Goal: Book appointment/travel/reservation

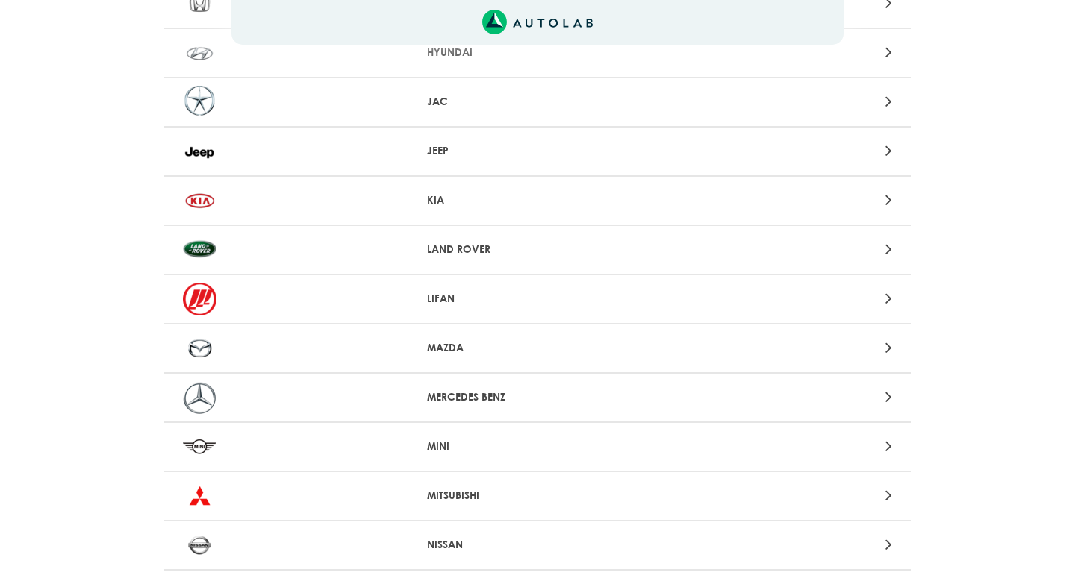
scroll to position [956, 0]
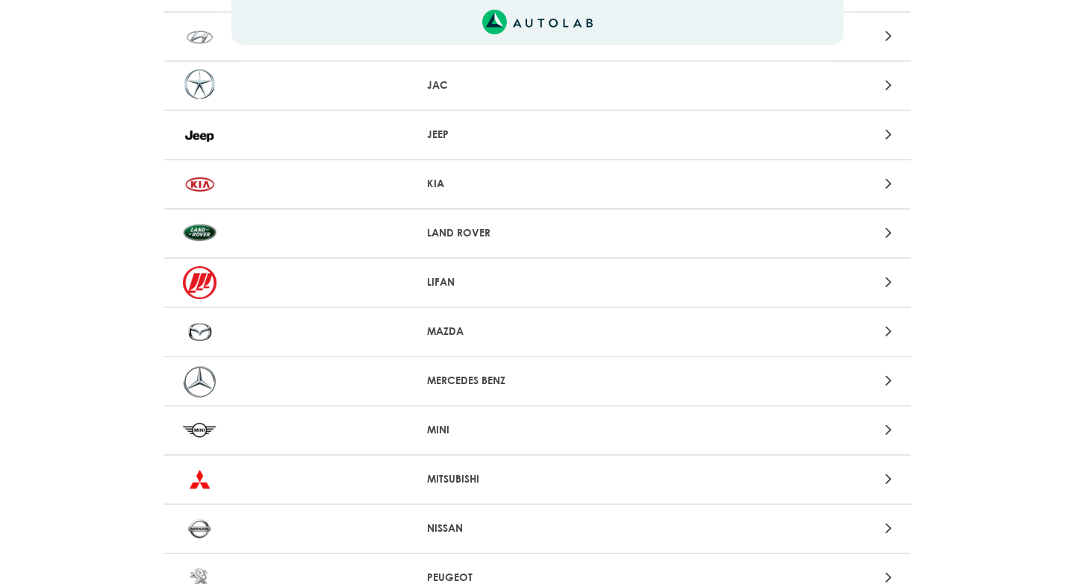
click at [885, 380] on icon at bounding box center [888, 380] width 7 height 19
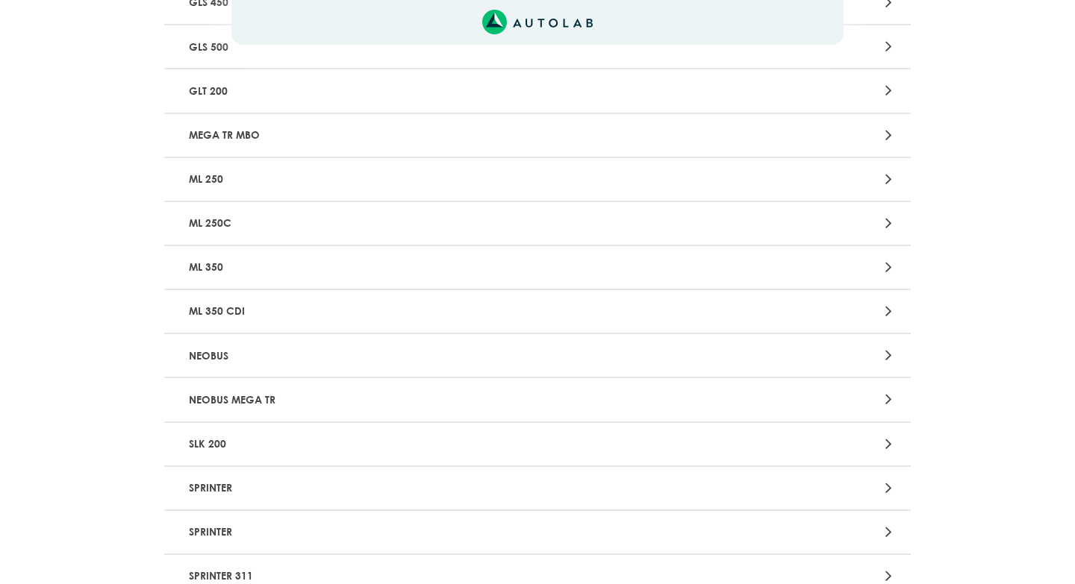
scroll to position [2889, 0]
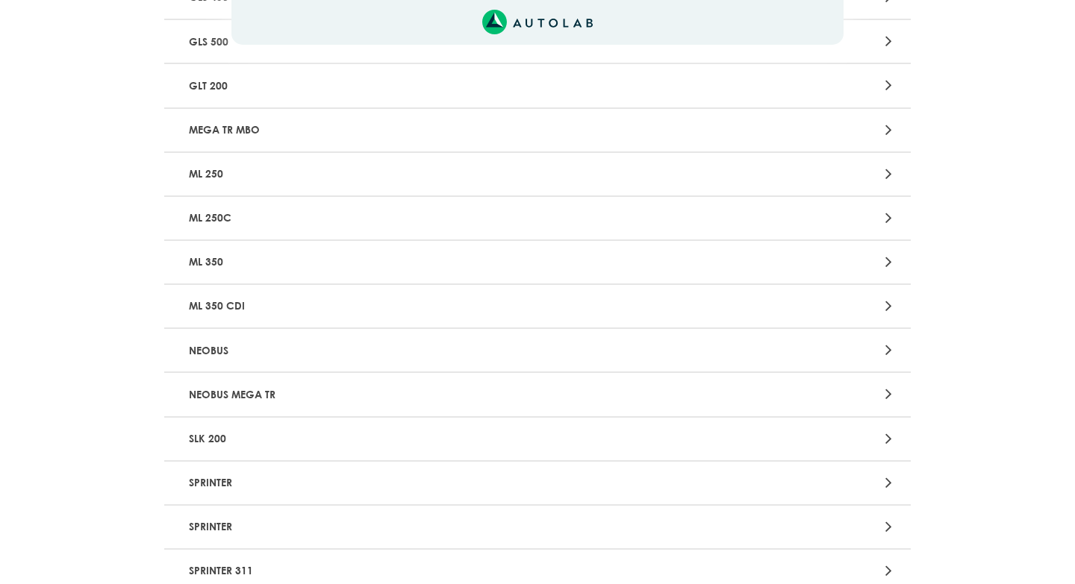
click at [889, 262] on icon at bounding box center [888, 261] width 7 height 19
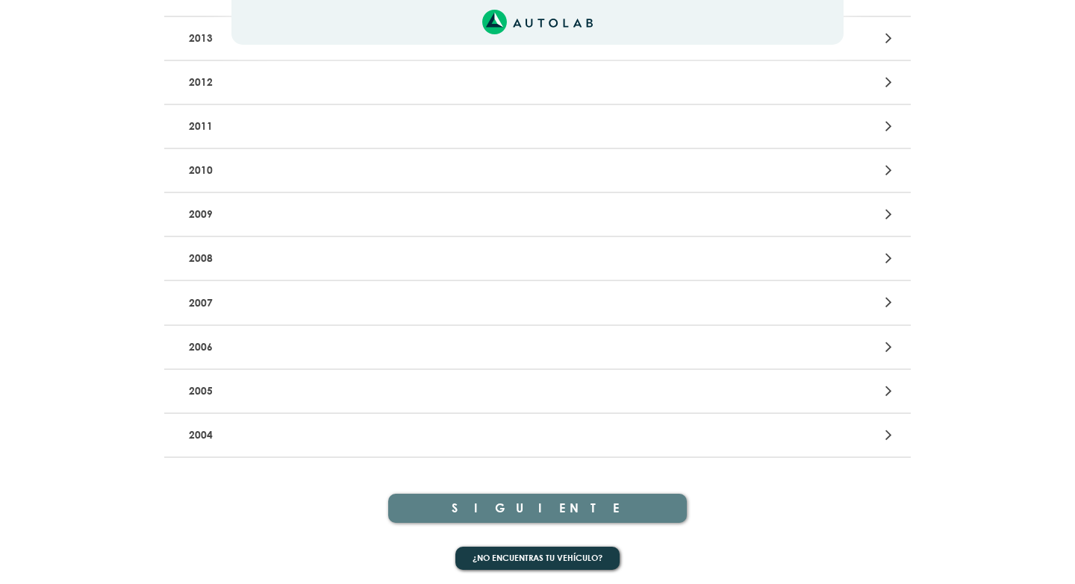
scroll to position [505, 0]
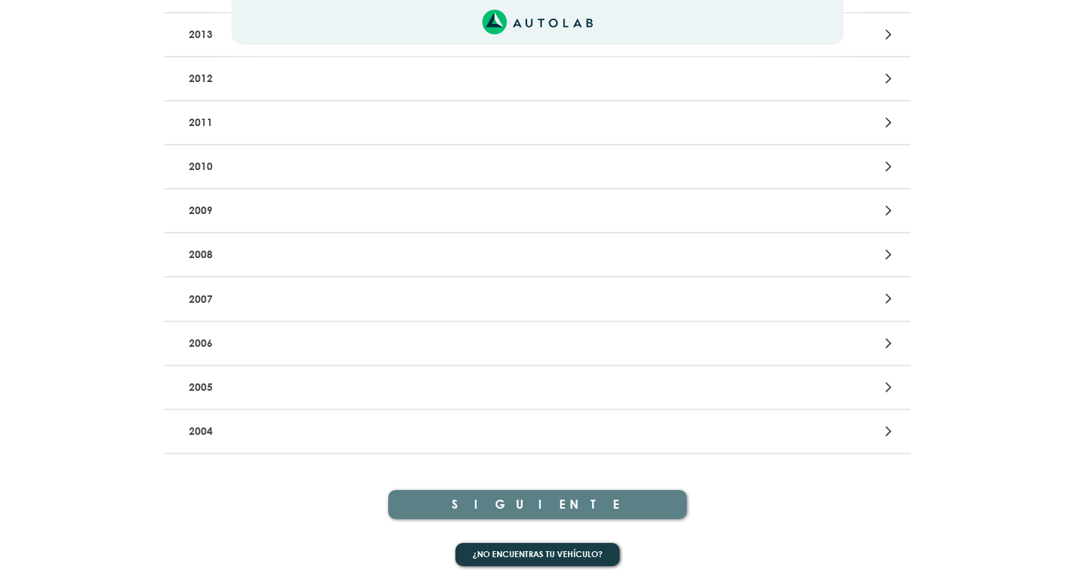
click at [889, 431] on icon at bounding box center [888, 431] width 7 height 19
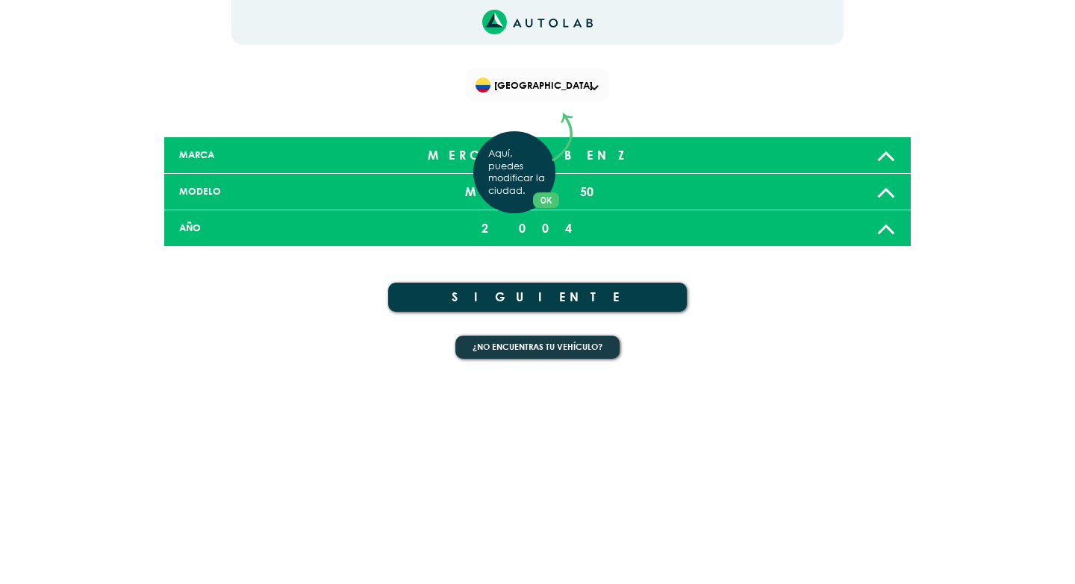
click at [542, 300] on div "Aquí, puedes modificar la ciudad. OK .aex,.bex{fill:none!important;stroke:#50c4…" at bounding box center [537, 292] width 1075 height 584
click at [542, 300] on button "SIGUIENTE" at bounding box center [537, 297] width 299 height 29
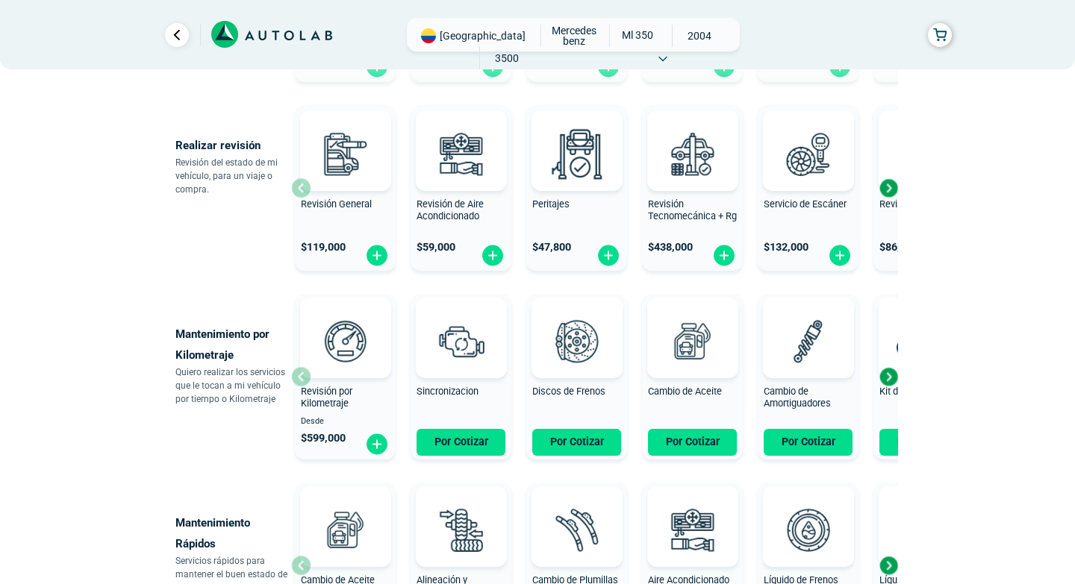
scroll to position [517, 0]
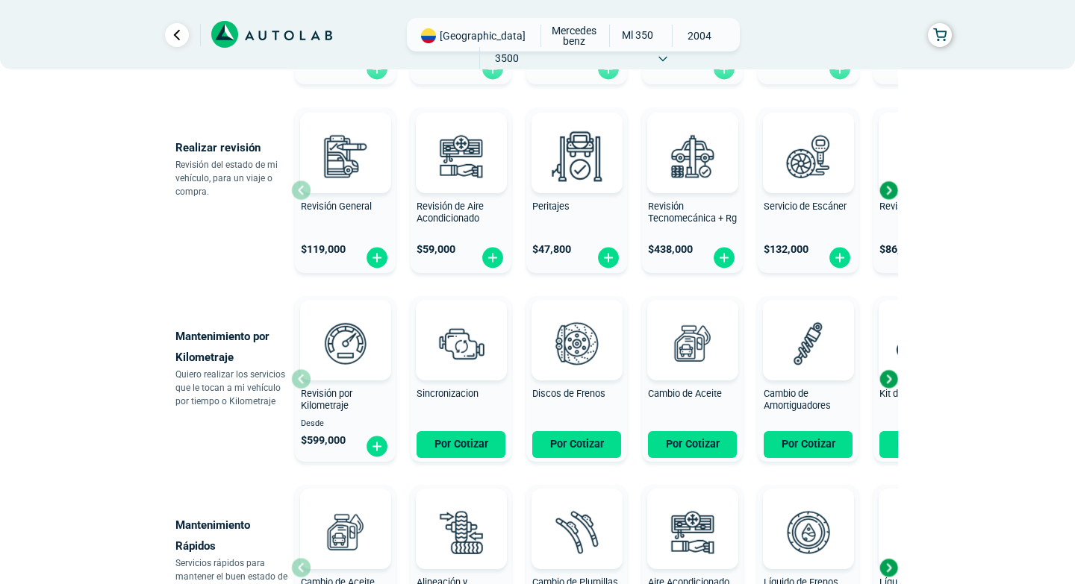
click at [889, 189] on div "Next slide" at bounding box center [888, 190] width 22 height 22
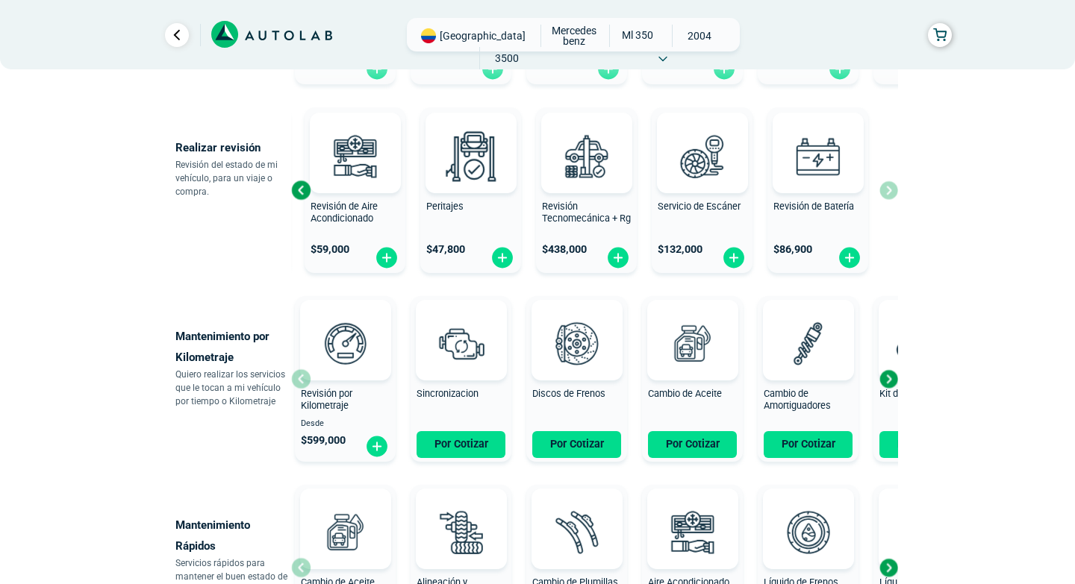
click at [889, 189] on div "Revisión General $ 119,000 Revisión de Aire Acondicionado $ 59,000 Peritajes $ …" at bounding box center [594, 191] width 607 height 178
click at [471, 156] on img at bounding box center [470, 156] width 66 height 66
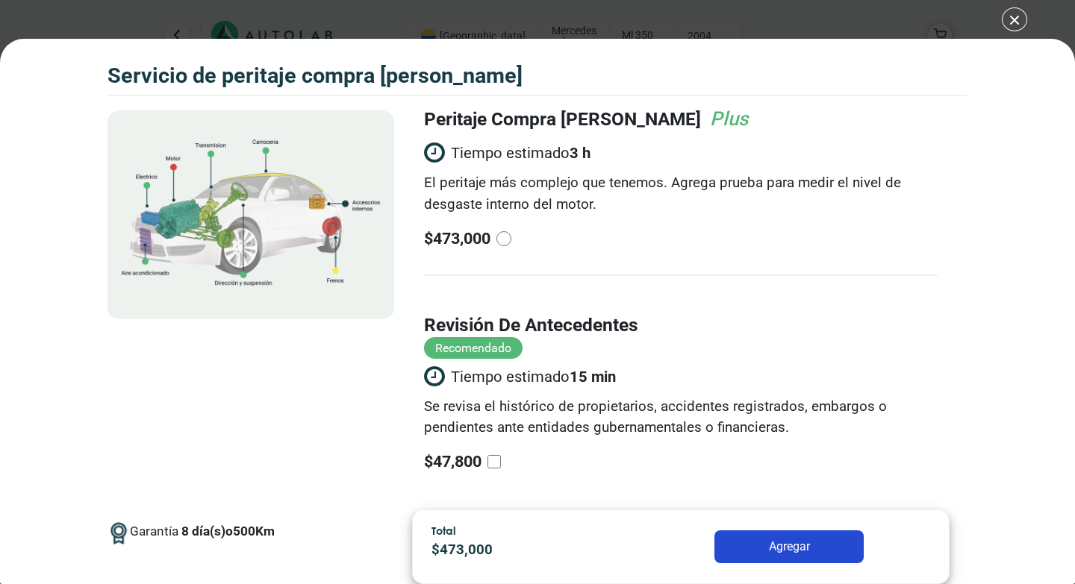
scroll to position [281, 0]
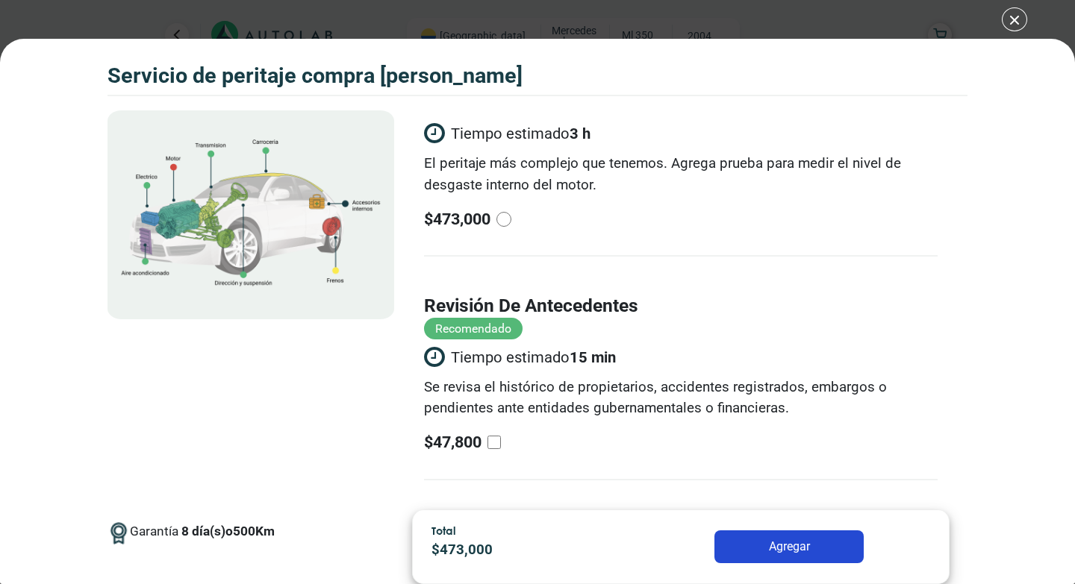
click at [503, 219] on input "radio" at bounding box center [503, 219] width 15 height 15
radio input "true"
click at [493, 444] on input "revisión de antecedentes Recomendado Tiempo estimado 15 min Se revisa el histór…" at bounding box center [493, 442] width 13 height 13
checkbox input "true"
click at [746, 540] on button "Agregar" at bounding box center [788, 547] width 149 height 33
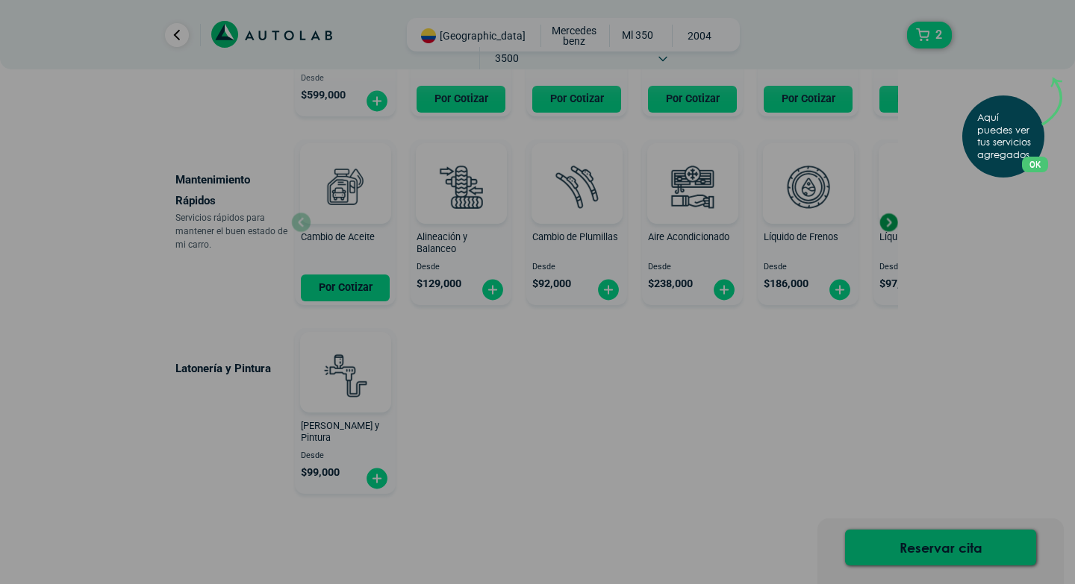
scroll to position [873, 0]
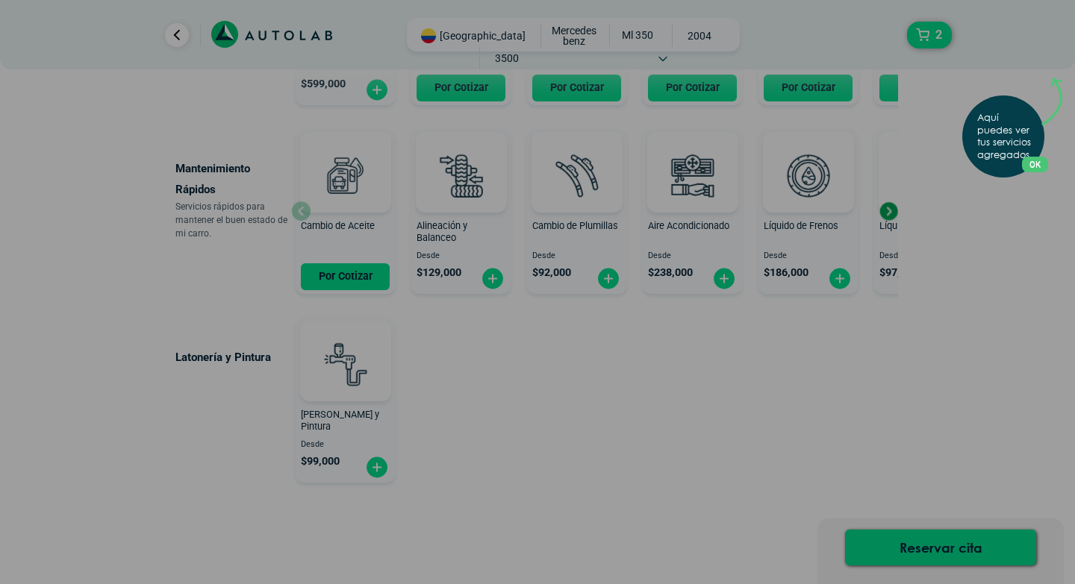
click at [1026, 161] on button "OK" at bounding box center [1035, 165] width 26 height 16
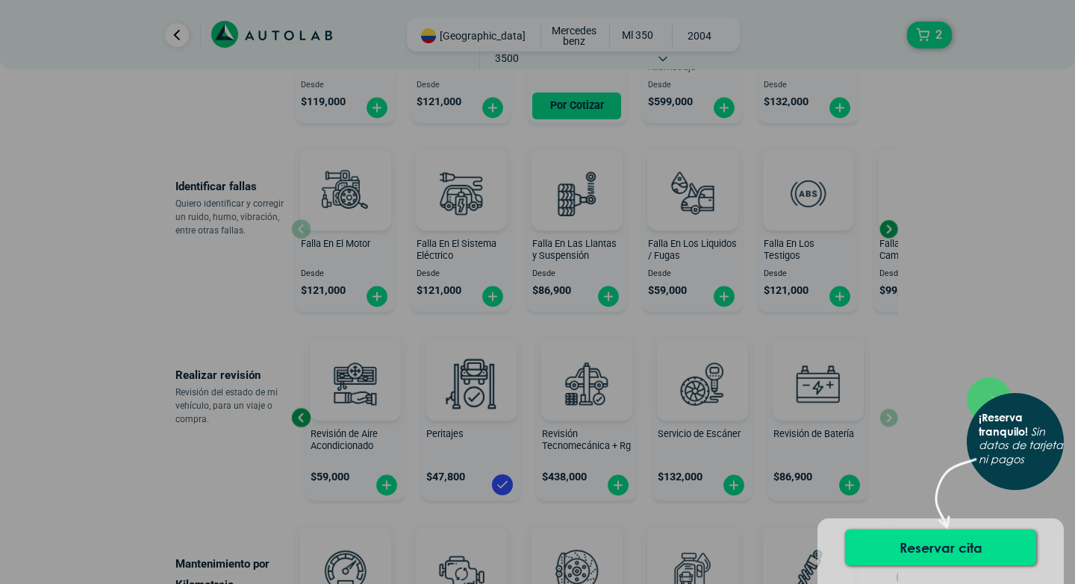
scroll to position [0, 0]
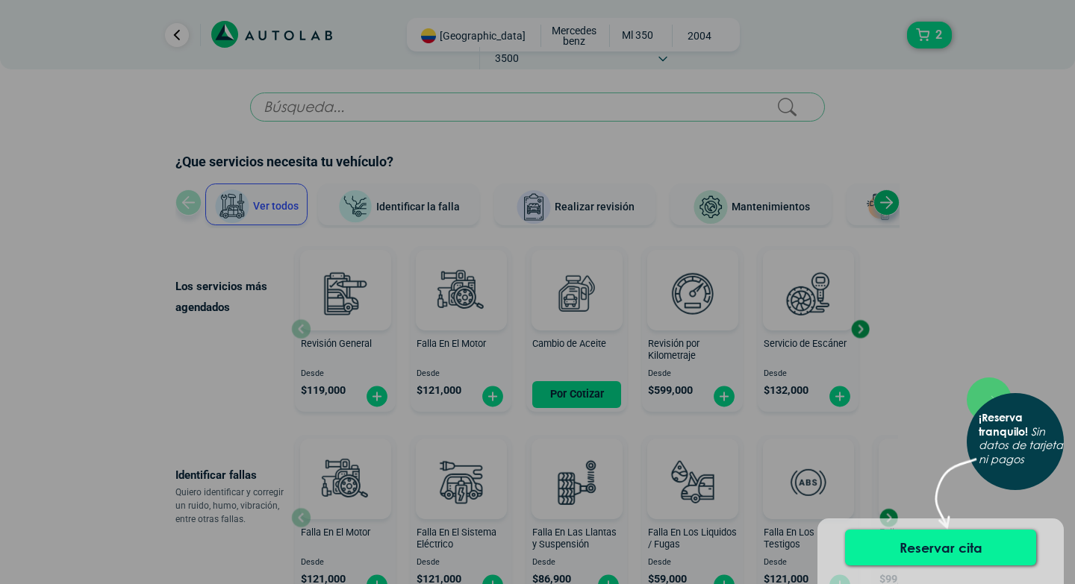
click at [900, 543] on button "Reservar cita" at bounding box center [940, 548] width 191 height 36
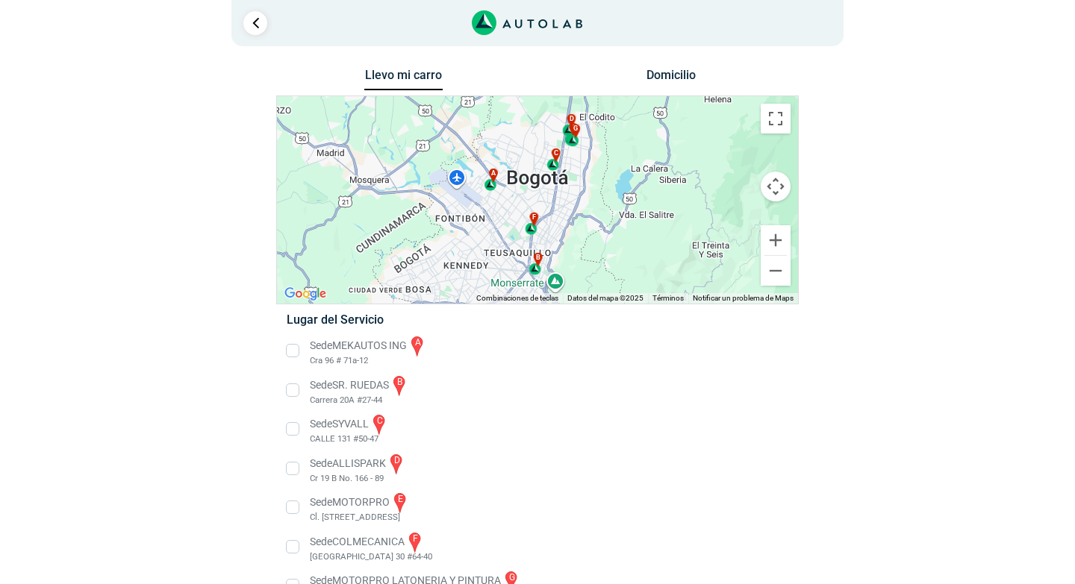
scroll to position [39, 0]
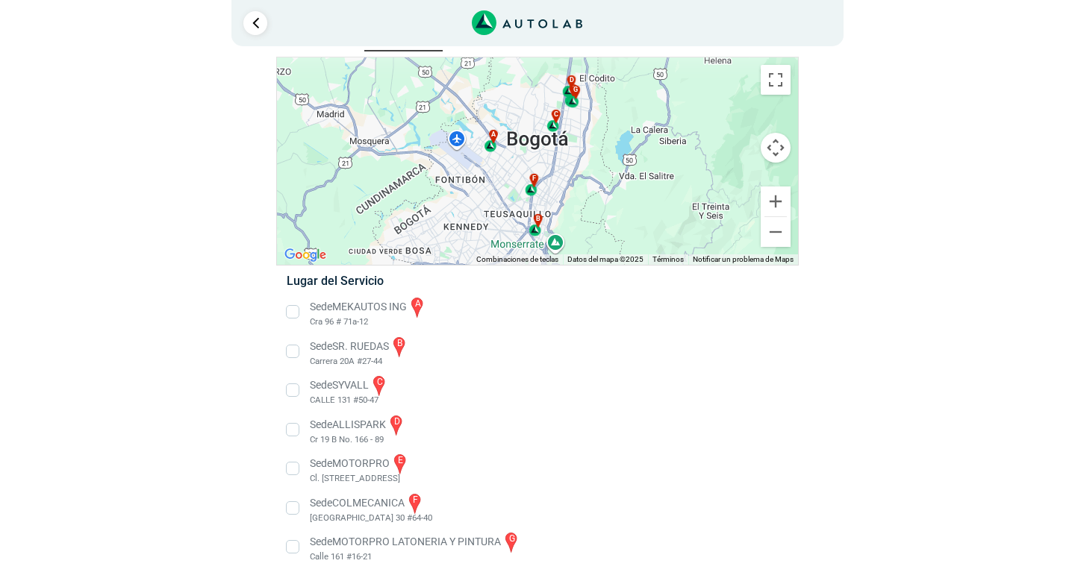
click at [418, 501] on li "Sede COLMECANICA f [GEOGRAPHIC_DATA] 30 #64-40" at bounding box center [536, 509] width 523 height 34
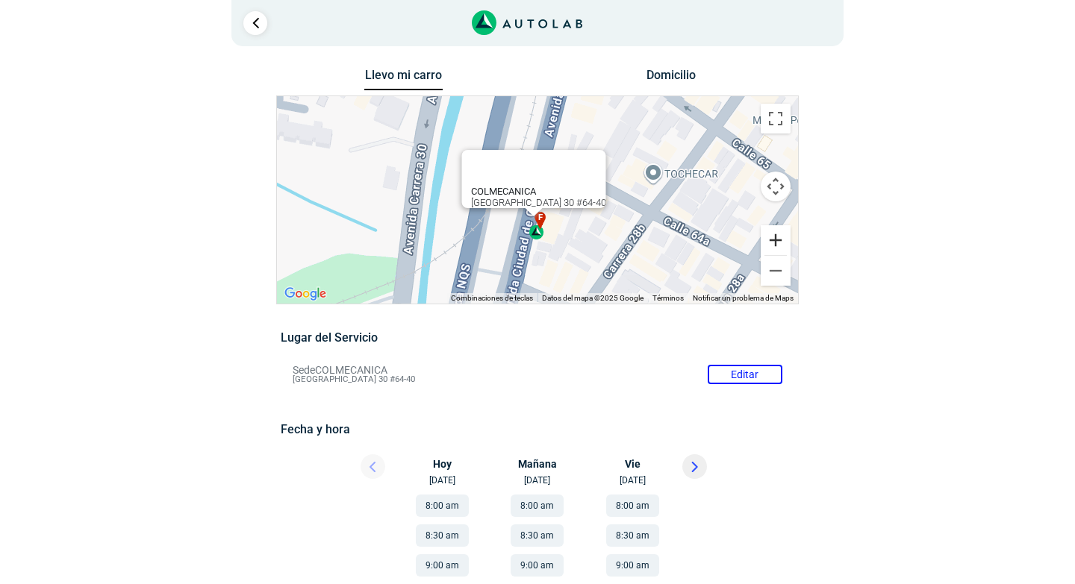
click at [772, 242] on button "Ampliar" at bounding box center [776, 240] width 30 height 30
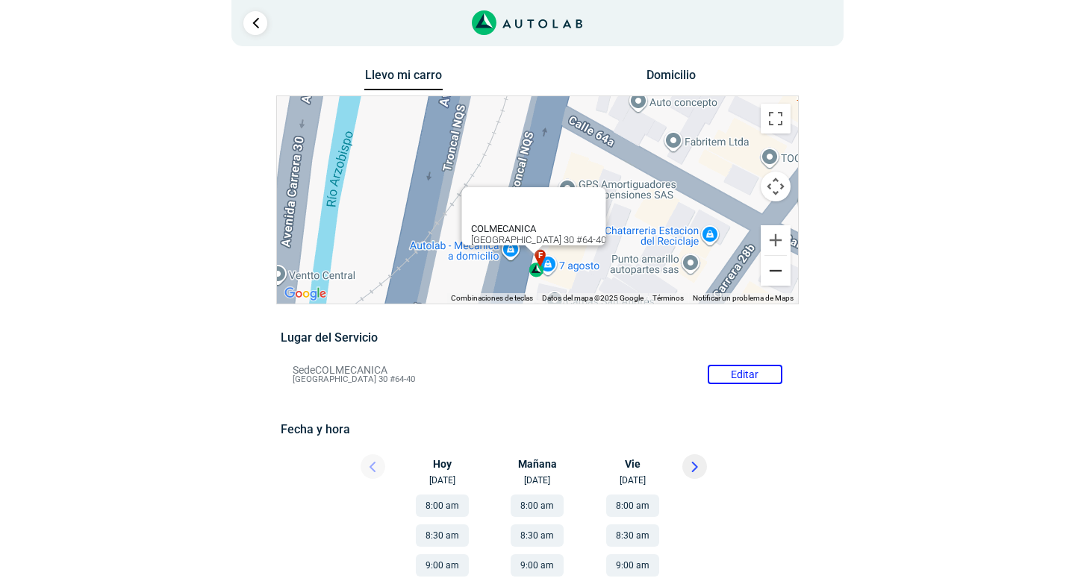
click at [771, 269] on button "Reducir" at bounding box center [776, 271] width 30 height 30
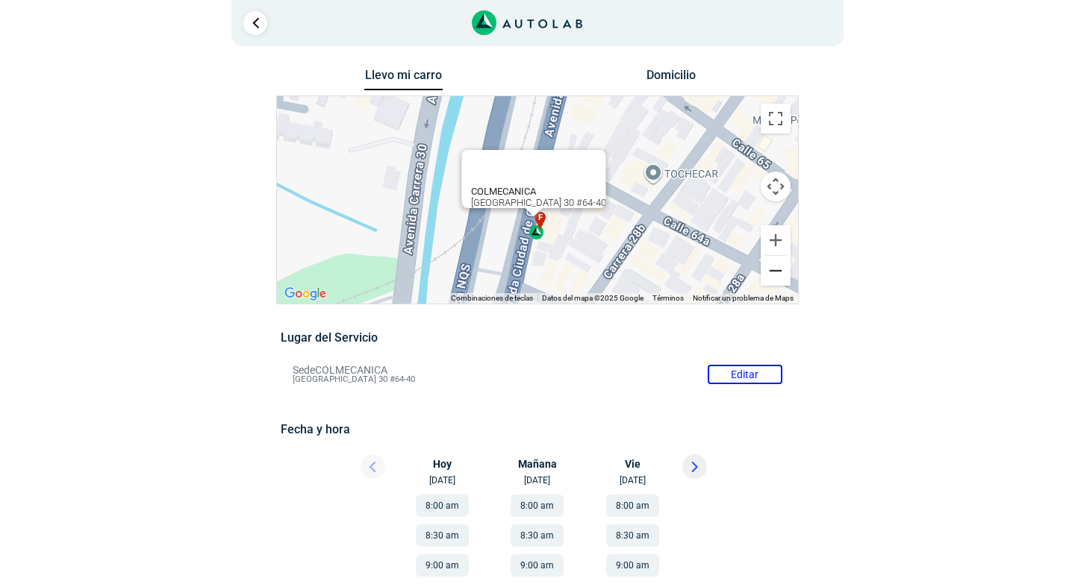
click at [771, 269] on button "Reducir" at bounding box center [776, 271] width 30 height 30
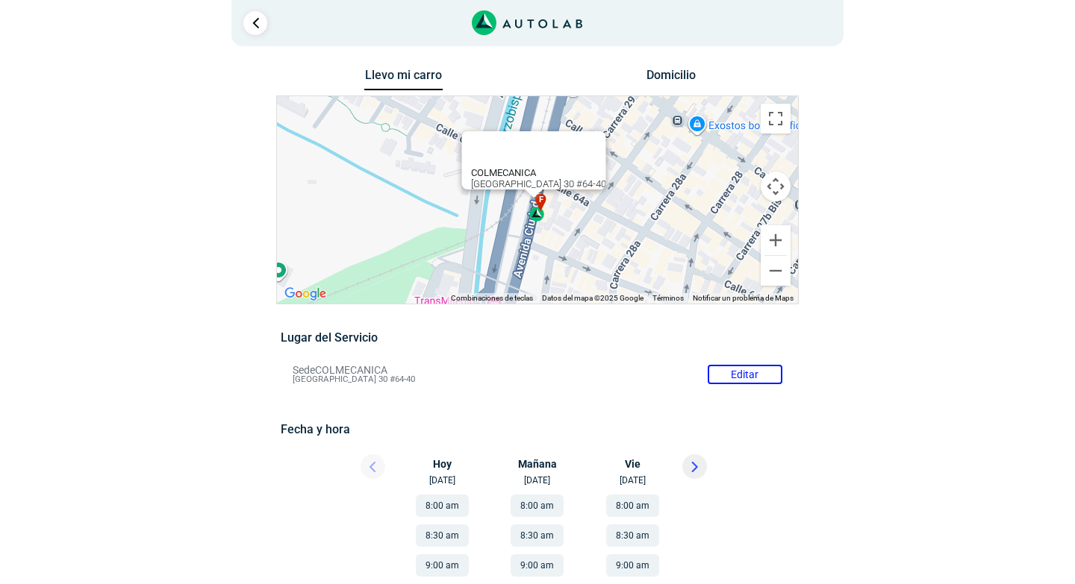
click at [540, 203] on span "f" at bounding box center [541, 199] width 4 height 13
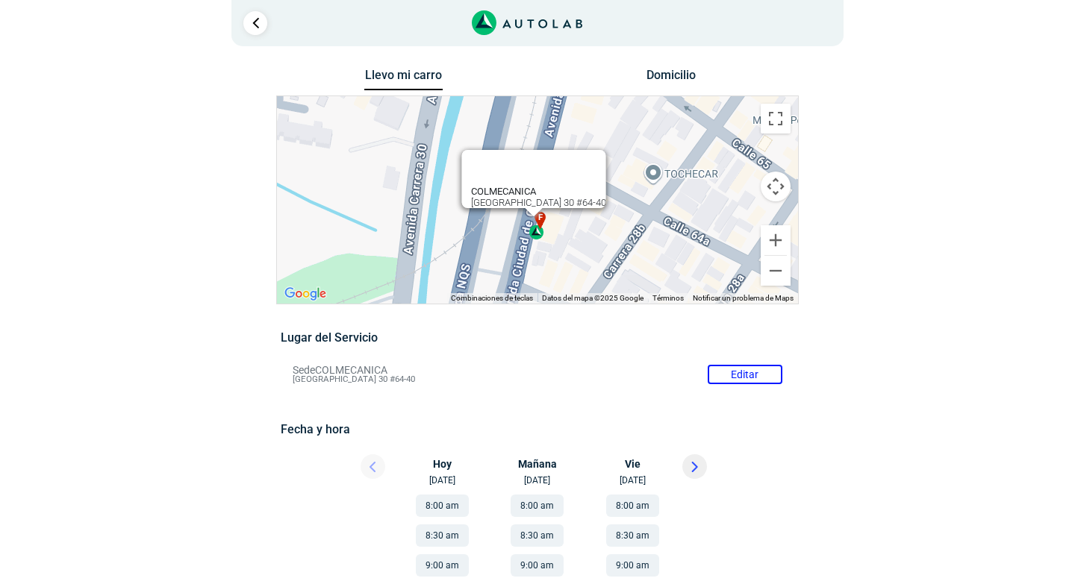
click at [543, 187] on div "COLMECANICA [GEOGRAPHIC_DATA] 30 #64-40" at bounding box center [538, 197] width 135 height 22
click at [540, 222] on span "f" at bounding box center [540, 218] width 4 height 13
click at [773, 243] on button "Ampliar" at bounding box center [776, 240] width 30 height 30
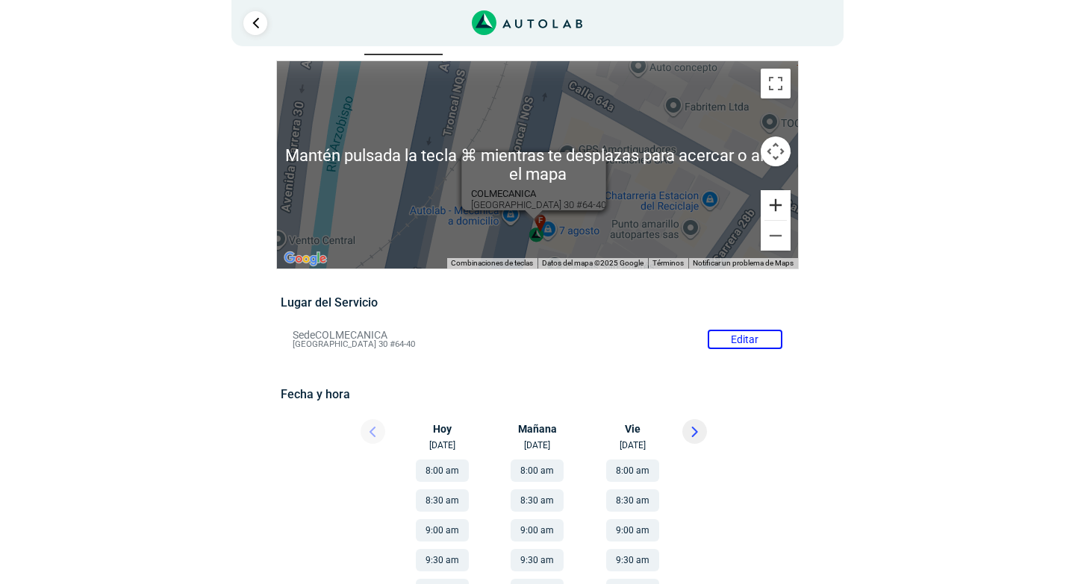
scroll to position [22, 0]
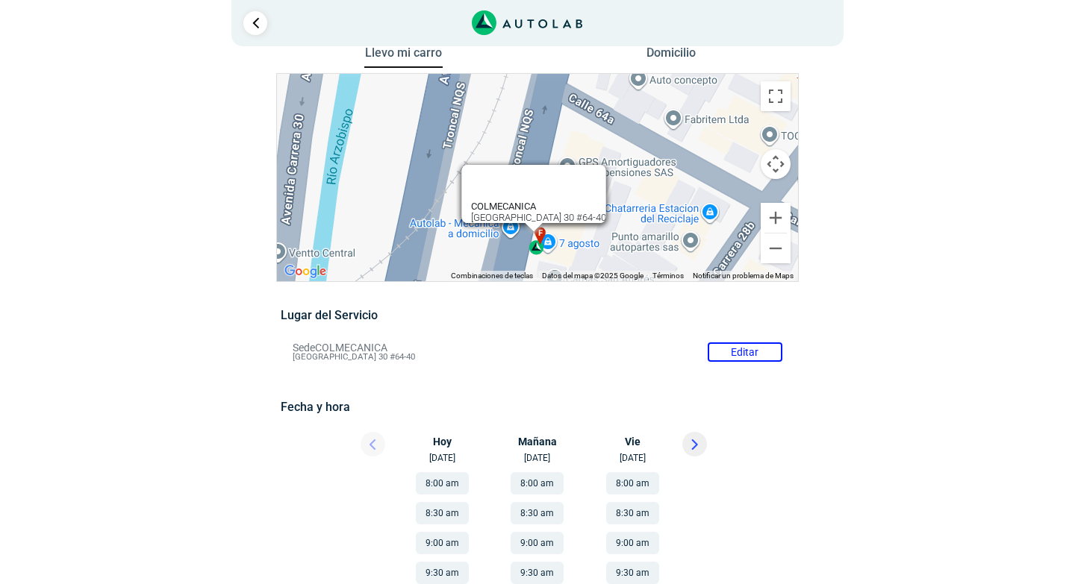
drag, startPoint x: 496, startPoint y: 142, endPoint x: 505, endPoint y: 118, distance: 25.3
click at [505, 118] on div "a b c d e f g" at bounding box center [537, 178] width 521 height 208
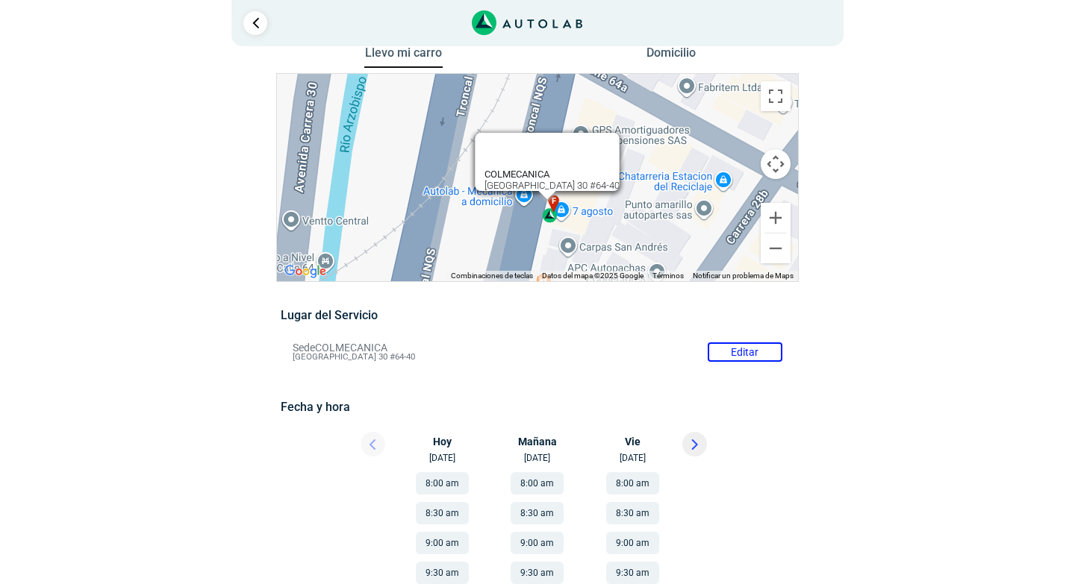
drag, startPoint x: 512, startPoint y: 231, endPoint x: 518, endPoint y: 159, distance: 72.6
click at [518, 163] on div "a b c d e f g" at bounding box center [537, 178] width 521 height 208
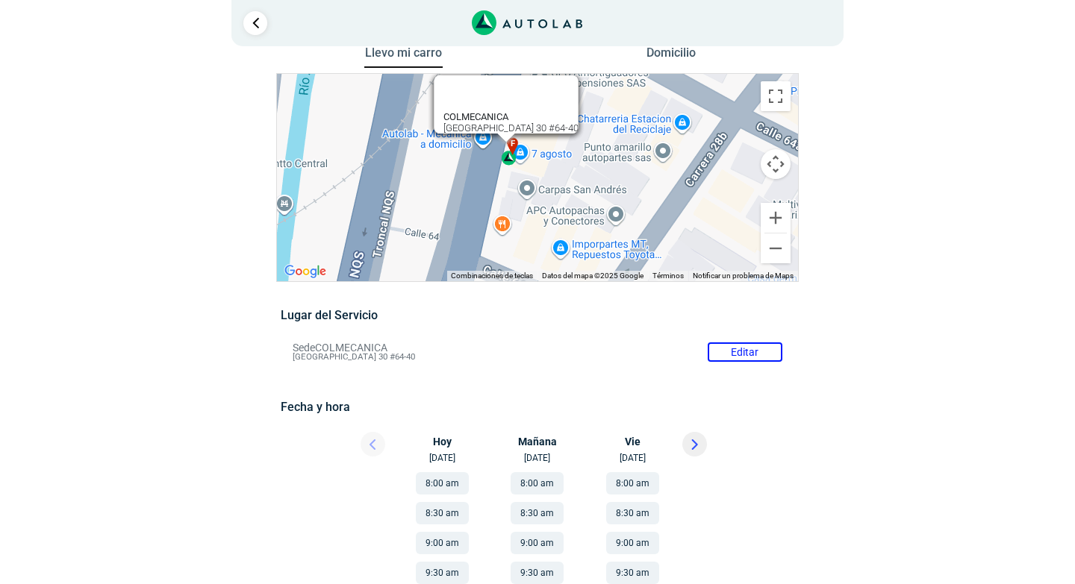
drag, startPoint x: 708, startPoint y: 152, endPoint x: 665, endPoint y: 140, distance: 44.0
click at [665, 147] on div "a b c d e f g" at bounding box center [537, 178] width 521 height 208
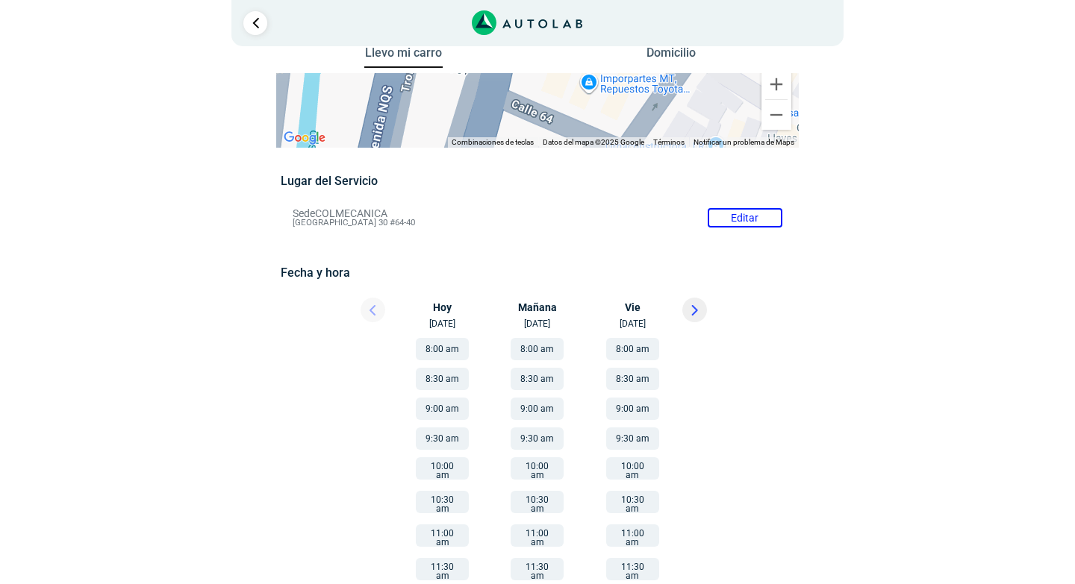
scroll to position [0, 0]
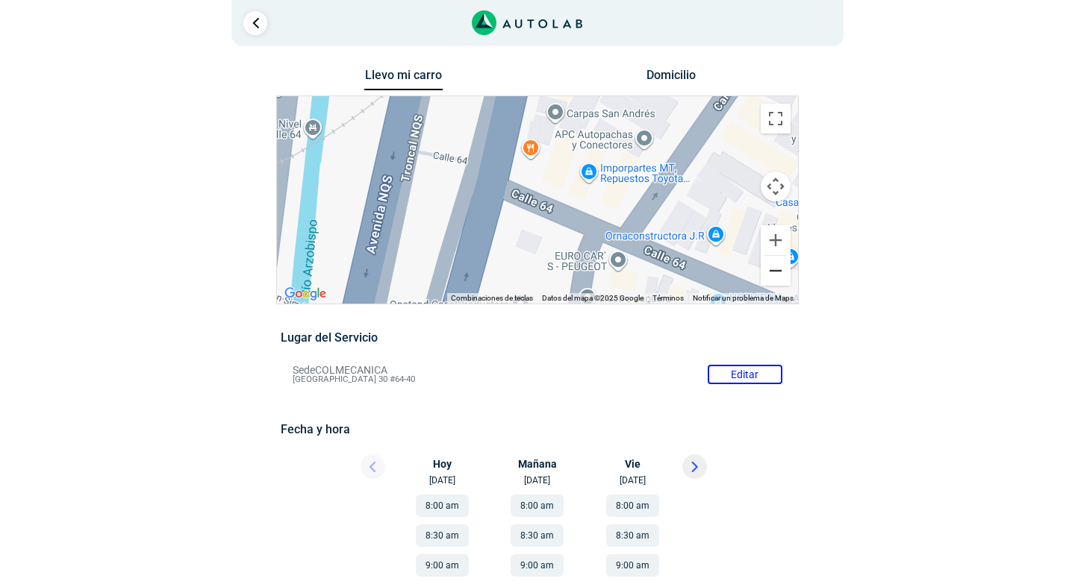
click at [776, 273] on button "Reducir" at bounding box center [776, 271] width 30 height 30
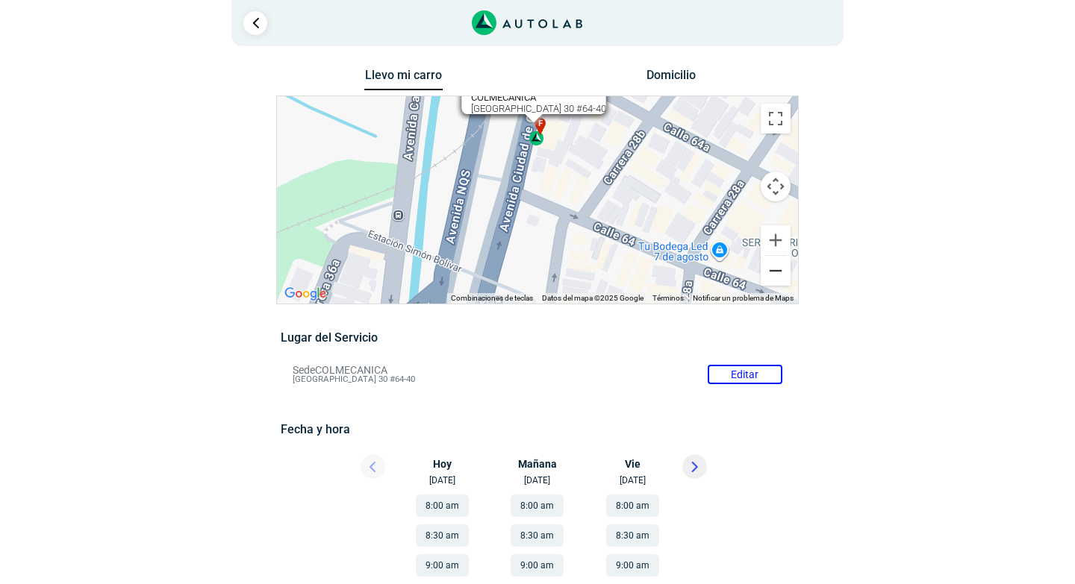
click at [776, 273] on button "Reducir" at bounding box center [776, 271] width 30 height 30
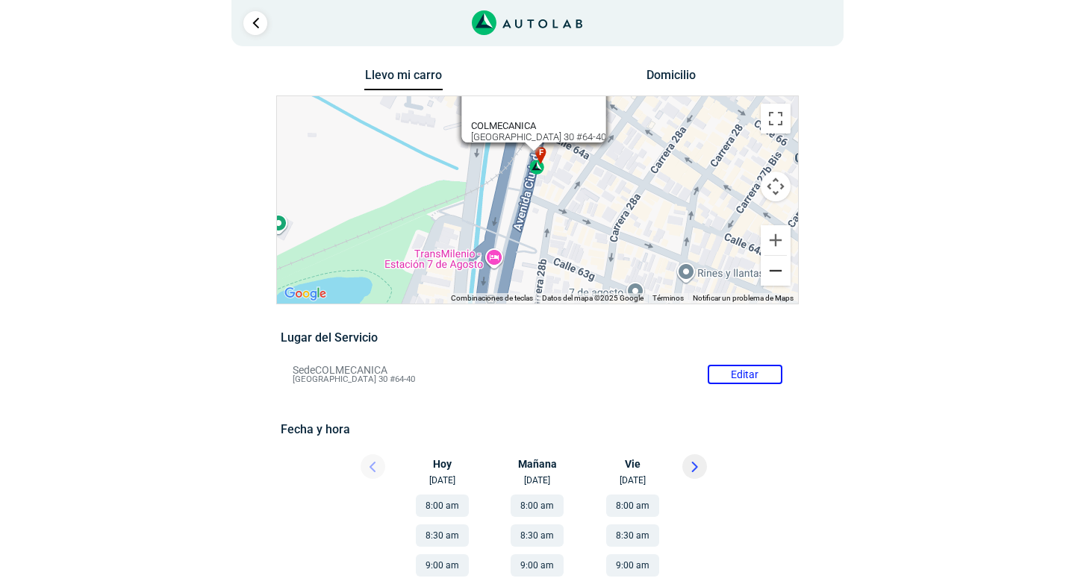
click at [776, 273] on button "Reducir" at bounding box center [776, 271] width 30 height 30
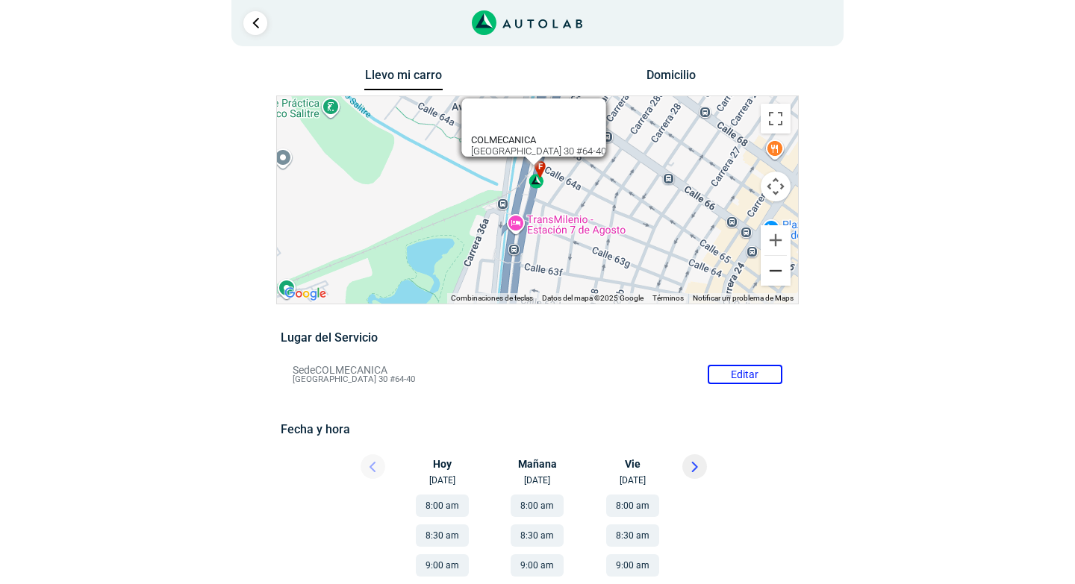
click at [777, 268] on button "Reducir" at bounding box center [776, 271] width 30 height 30
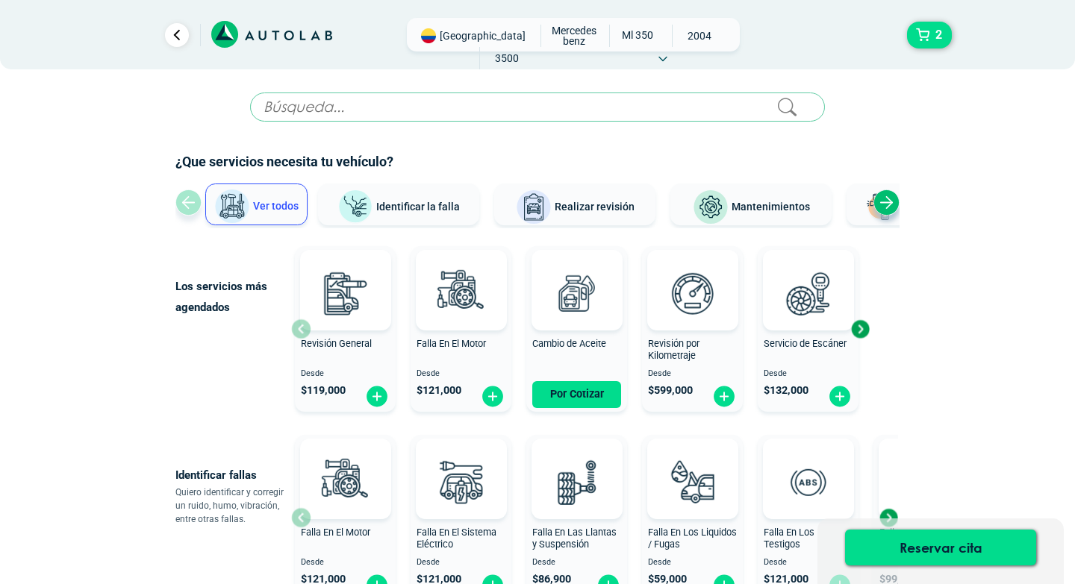
scroll to position [517, 0]
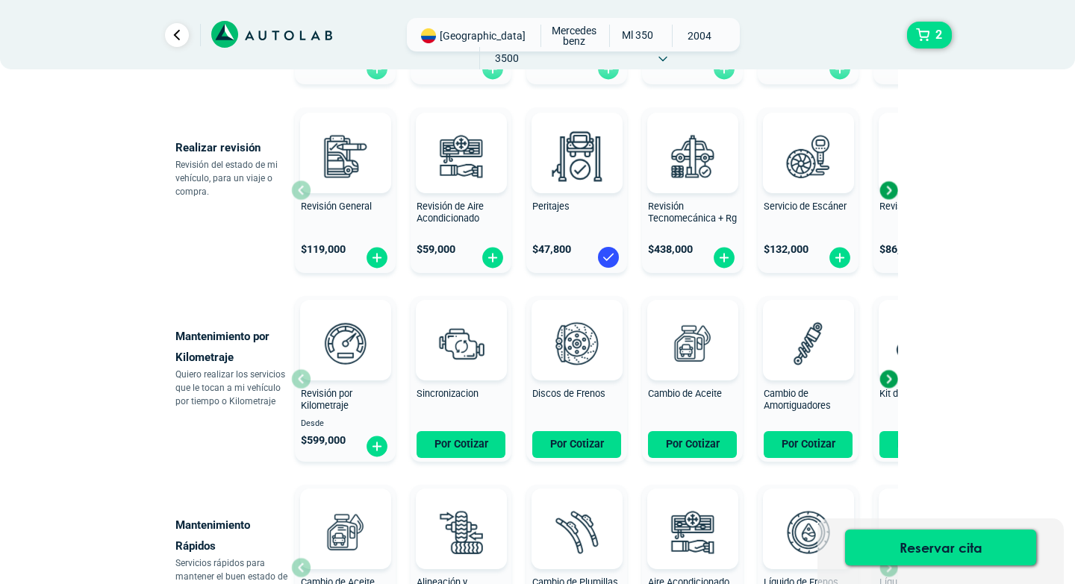
radio input "true"
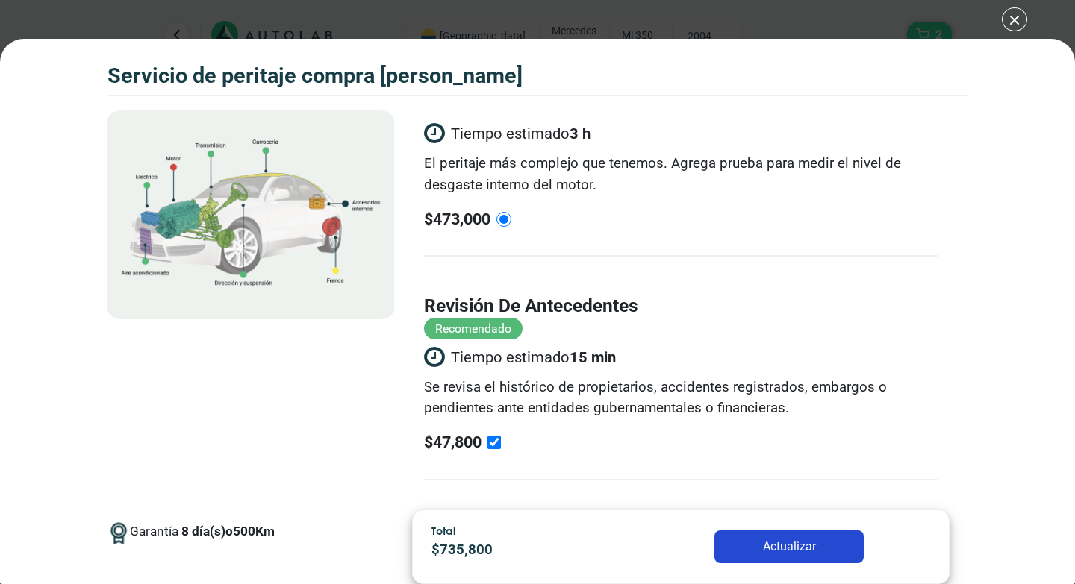
radio input "false"
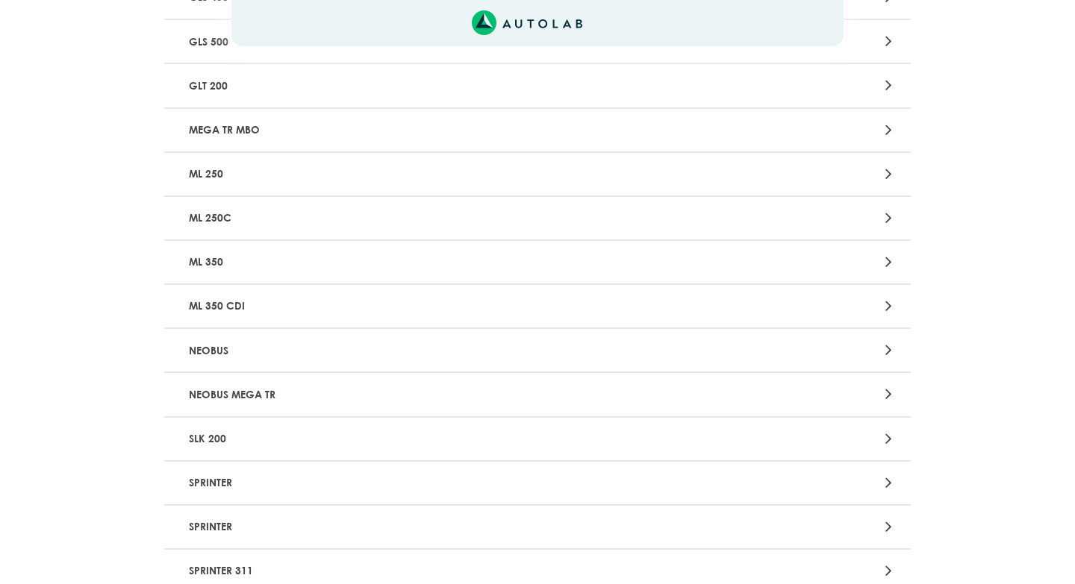
scroll to position [956, 0]
